Goal: Information Seeking & Learning: Learn about a topic

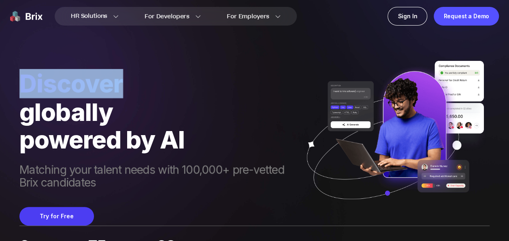
drag, startPoint x: 0, startPoint y: 0, endPoint x: 301, endPoint y: 33, distance: 302.8
click at [301, 33] on div "Discover globally powered by AI Matching your talent needs with 100,000+ pre-ve…" at bounding box center [254, 112] width 470 height 225
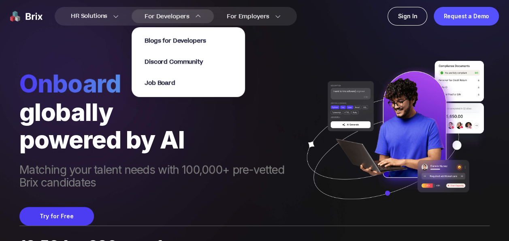
click at [202, 15] on div "For Developers Blogs for Developers Discord Community Job Board" at bounding box center [173, 16] width 82 height 14
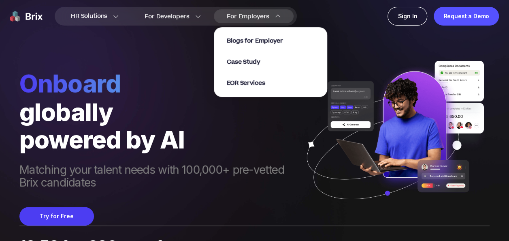
click at [260, 16] on span "For Employers" at bounding box center [248, 16] width 43 height 9
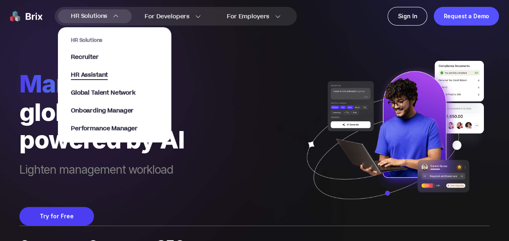
click at [96, 75] on span "HR Assistant" at bounding box center [89, 74] width 37 height 9
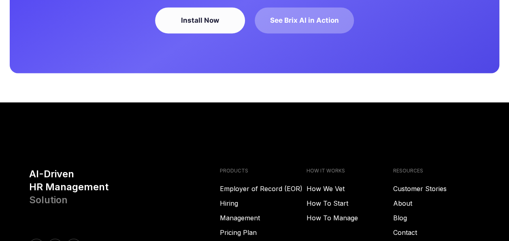
scroll to position [2284, 0]
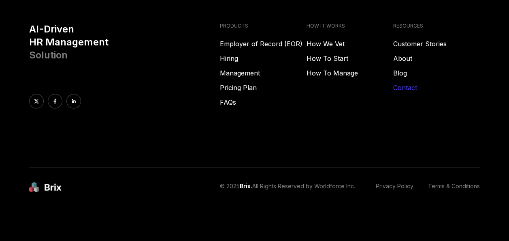
click at [404, 87] on link "Contact" at bounding box center [436, 87] width 87 height 10
click at [417, 44] on link "Customer Stories" at bounding box center [436, 43] width 87 height 10
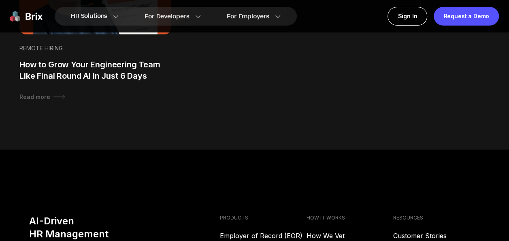
scroll to position [943, 0]
